Goal: Check status: Check status

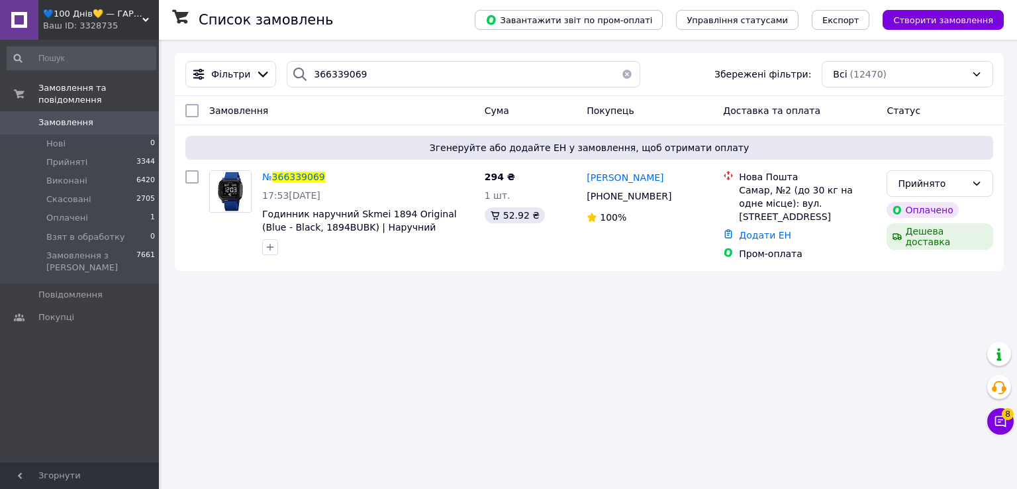
click at [144, 18] on icon at bounding box center [145, 20] width 7 height 7
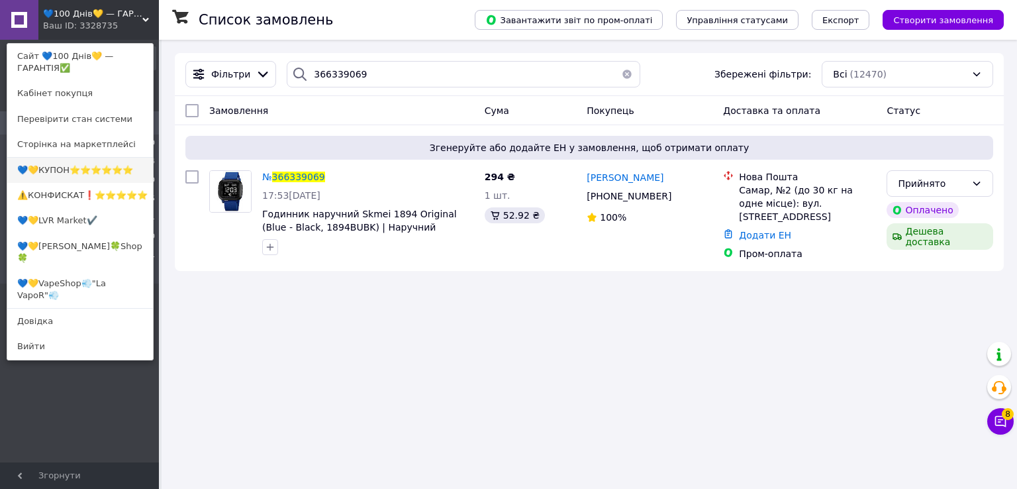
click at [72, 178] on link "💙💛КУПОН⭐️⭐️⭐️⭐️⭐️⭐️" at bounding box center [80, 170] width 146 height 25
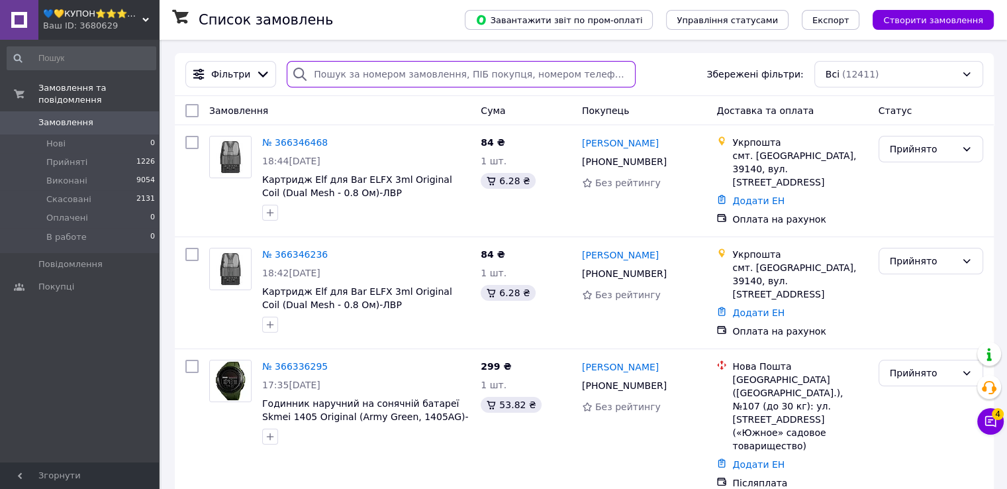
paste input "366346236"
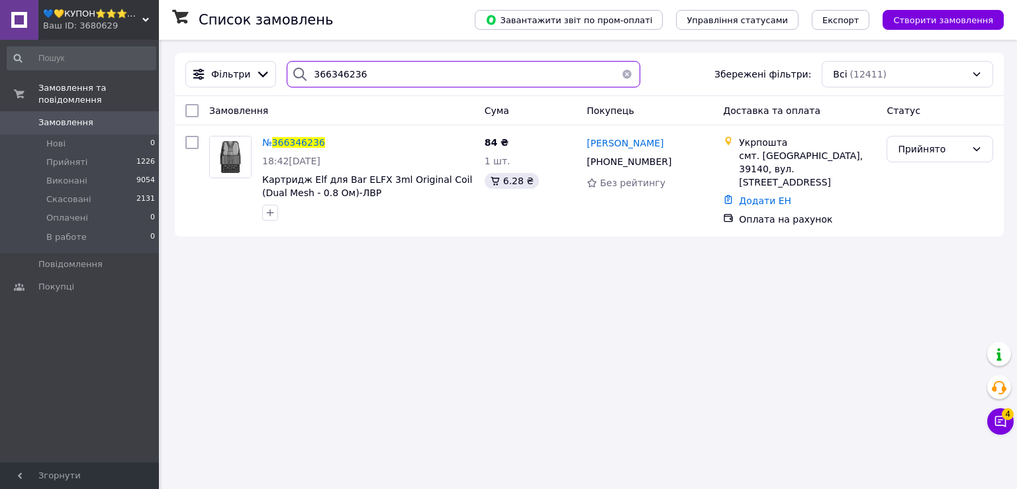
type input "366346236"
